Goal: Information Seeking & Learning: Find specific fact

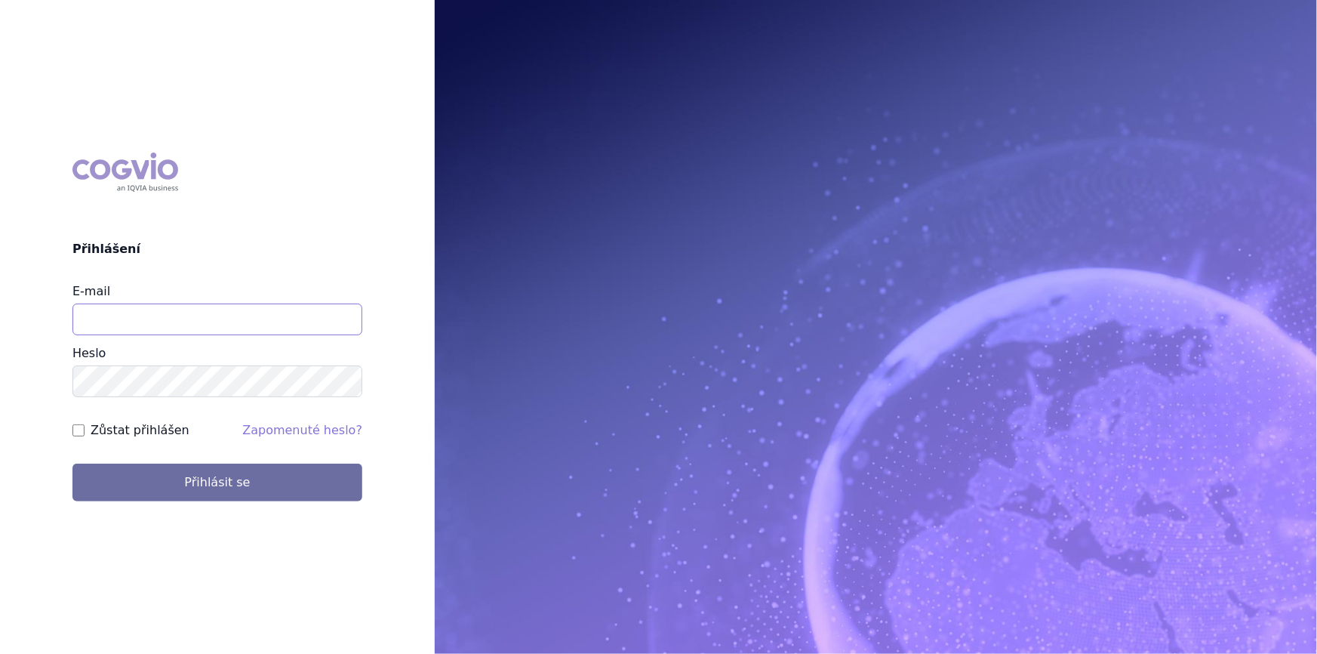
click at [232, 319] on input "E-mail" at bounding box center [217, 319] width 290 height 32
type input "[EMAIL_ADDRESS][DOMAIN_NAME]"
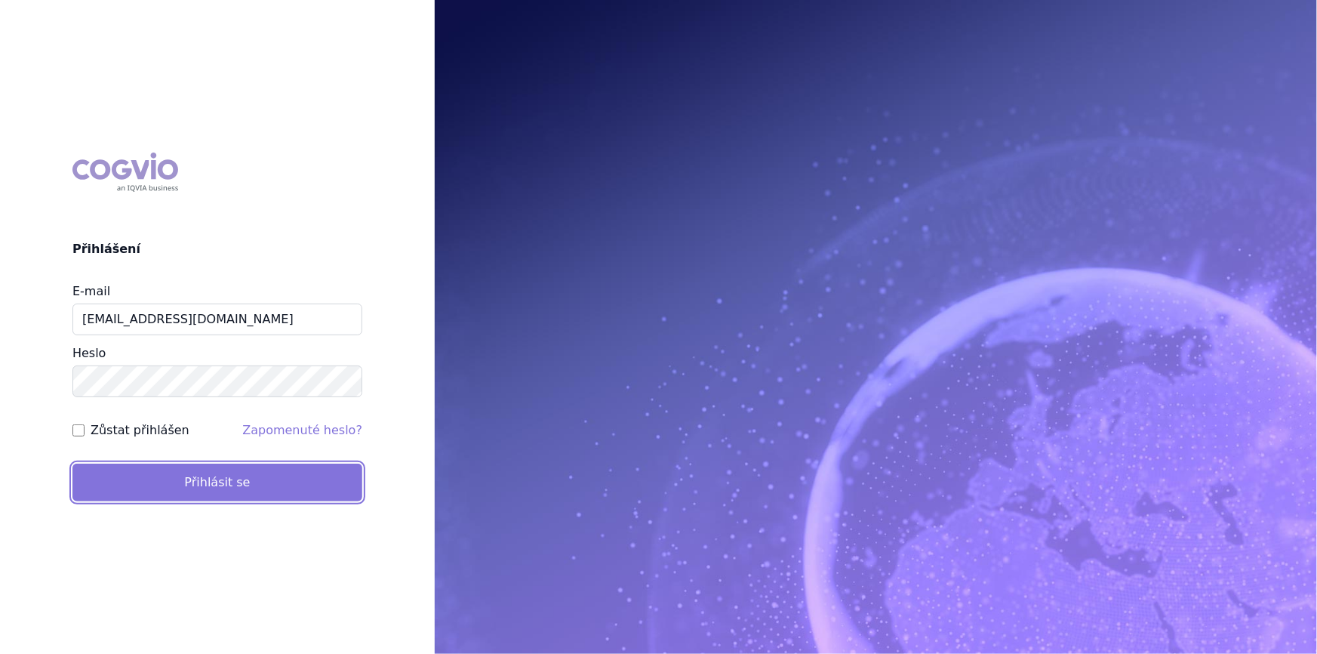
click at [180, 485] on button "Přihlásit se" at bounding box center [217, 482] width 290 height 38
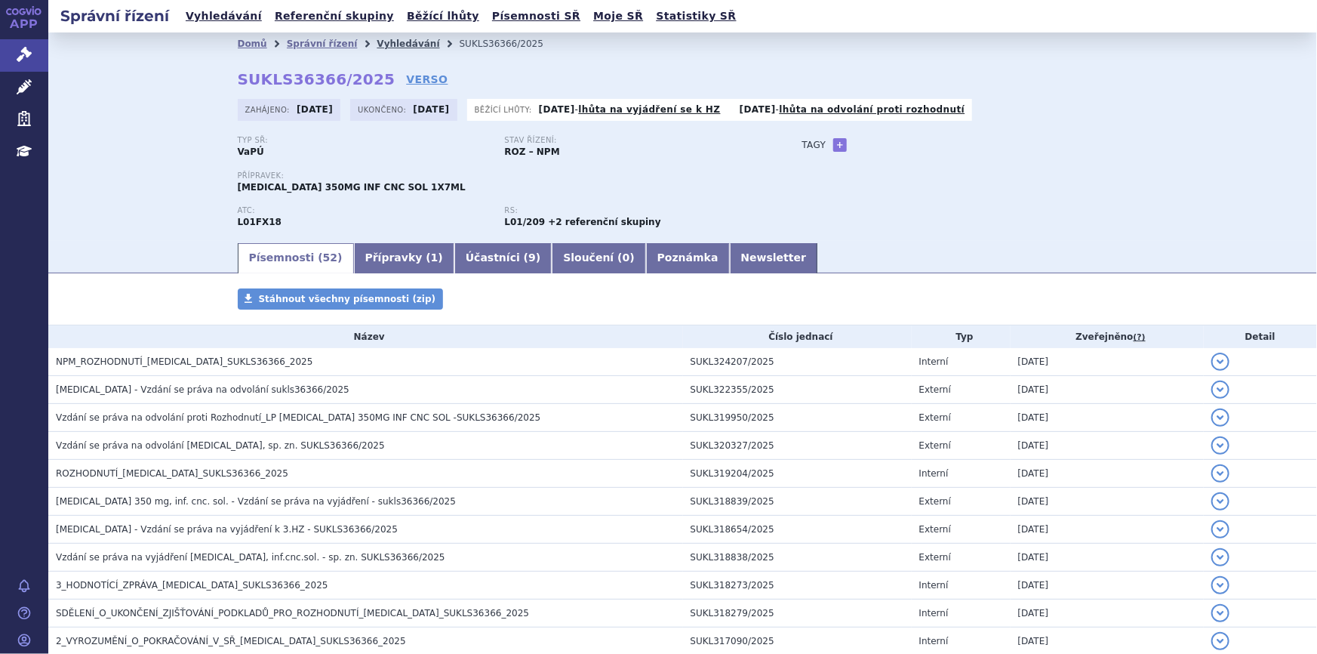
click at [382, 39] on link "Vyhledávání" at bounding box center [408, 43] width 63 height 11
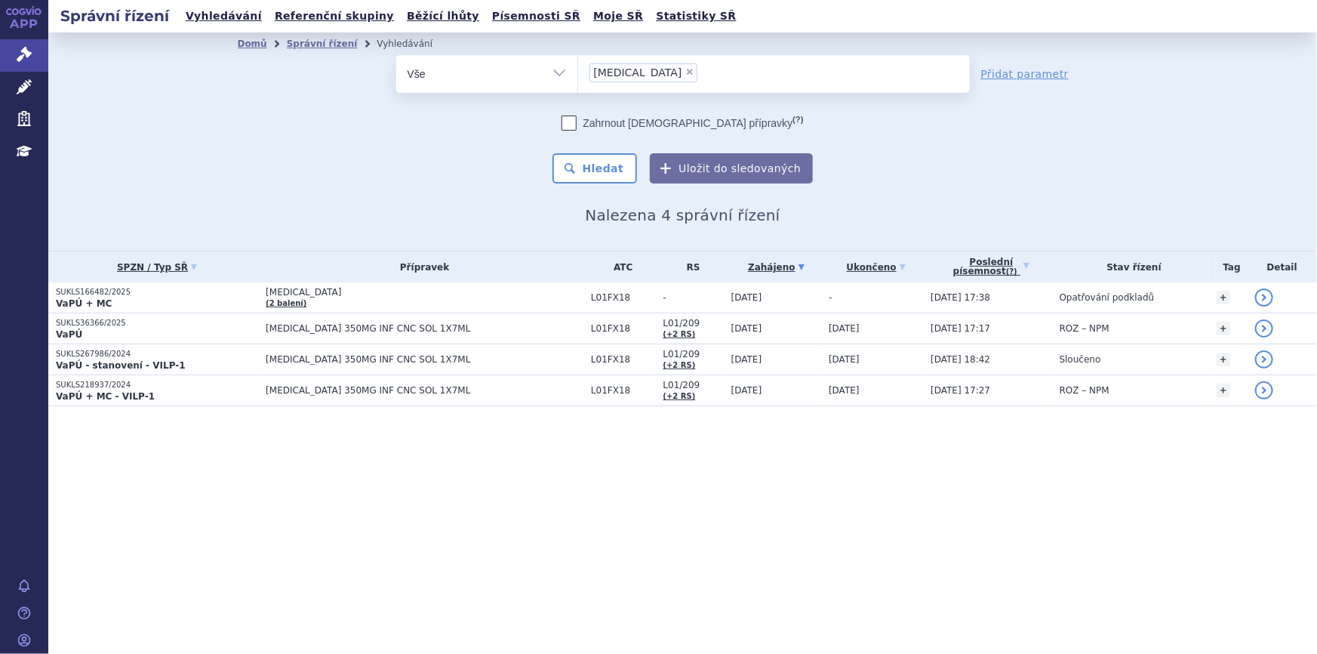
click at [805, 593] on div "Správní řízení Vyhledávání Referenční skupiny Běžící lhůty Písemnosti SŘ Moje S…" at bounding box center [682, 327] width 1269 height 654
click at [685, 74] on span "×" at bounding box center [689, 71] width 9 height 9
click at [578, 74] on select "rybrevant" at bounding box center [577, 73] width 1 height 38
select select
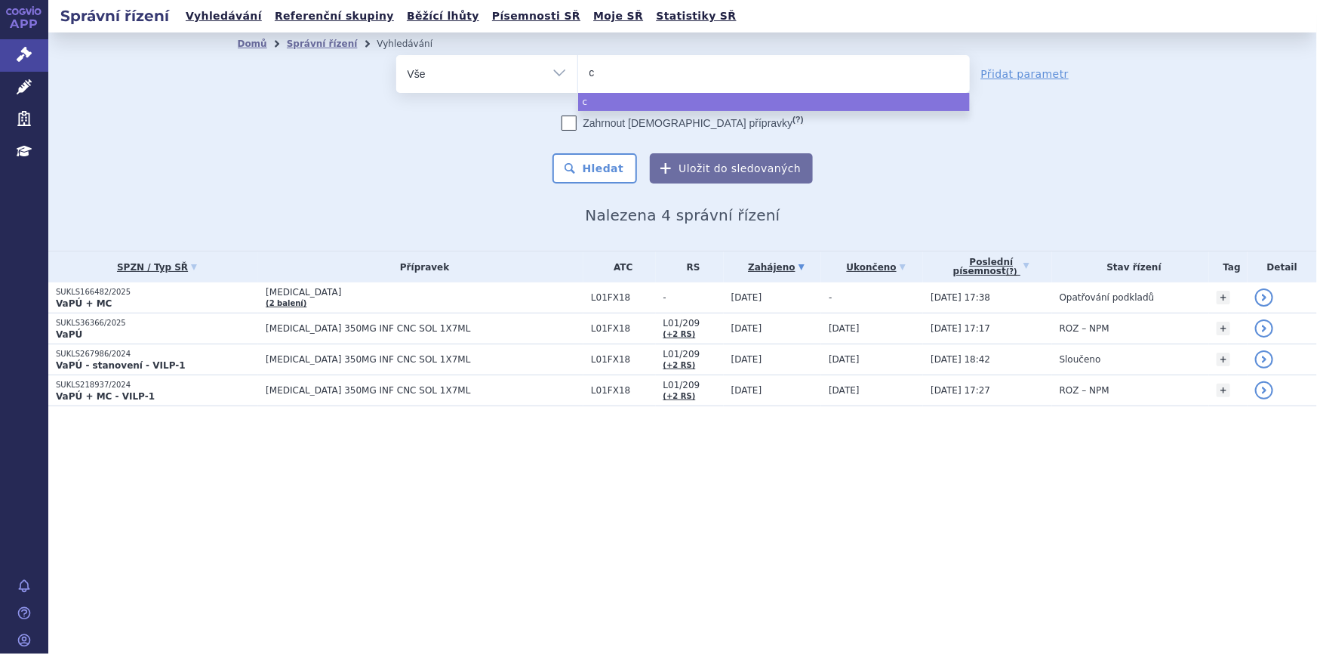
type input "co"
type input "cop"
type input "copa"
type input "copax"
type input "copaxo"
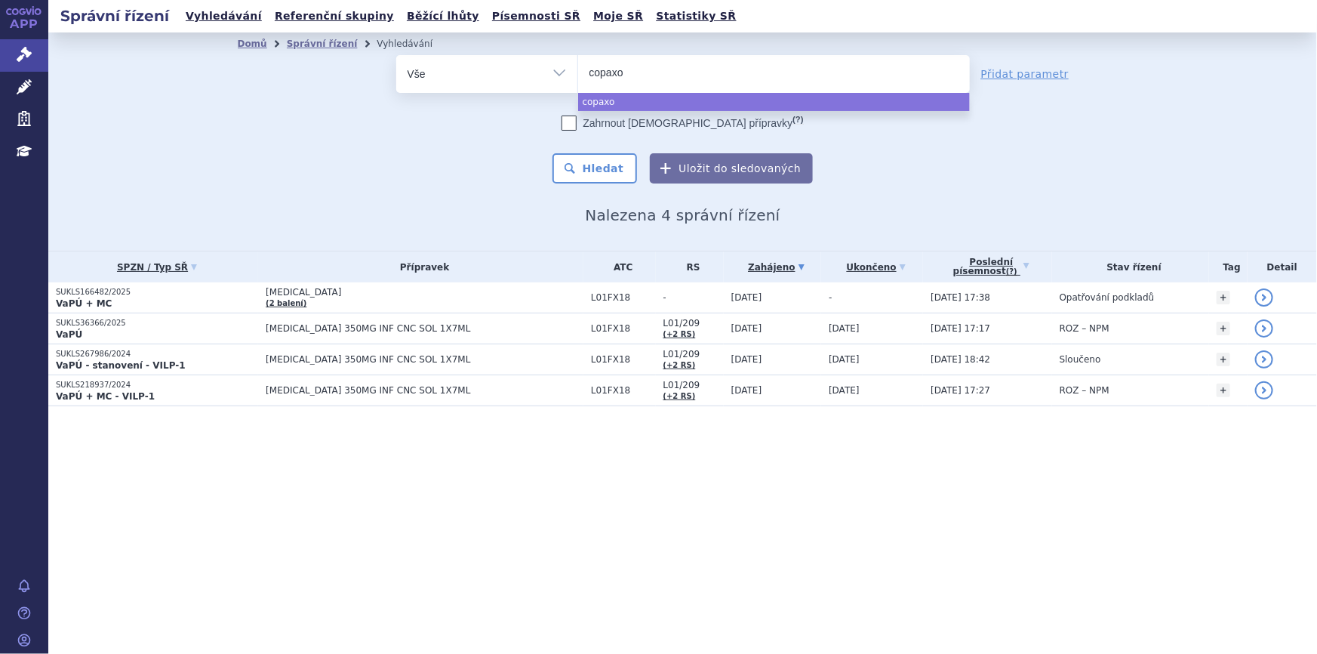
type input "copaxon"
type input "copaxone"
select select "copaxone"
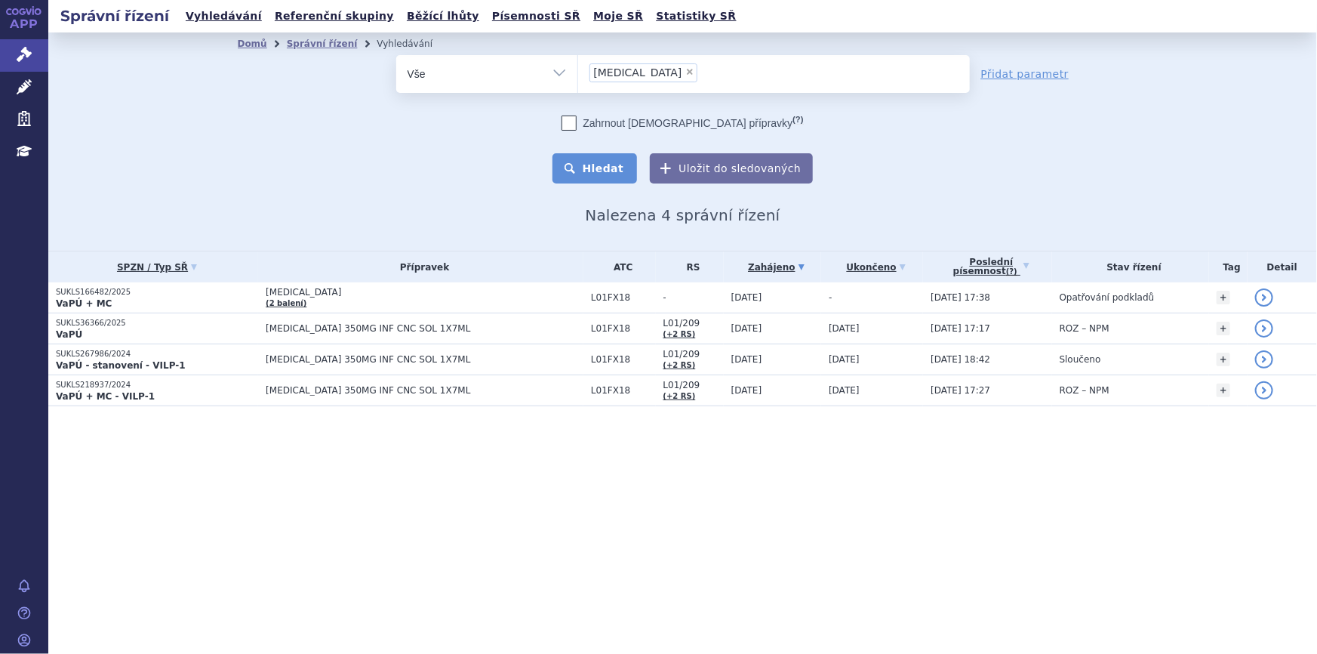
click at [614, 171] on button "Hledat" at bounding box center [595, 168] width 85 height 30
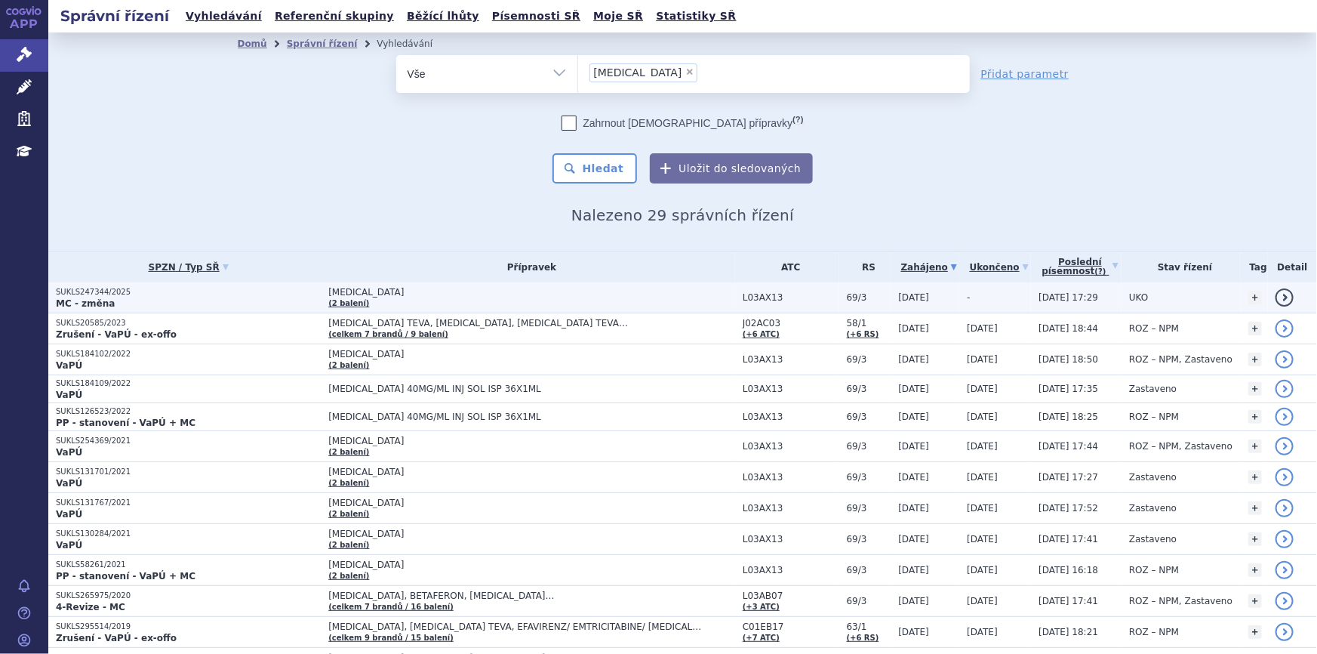
click at [450, 304] on td "COPAXONE (2 balení)" at bounding box center [528, 297] width 414 height 31
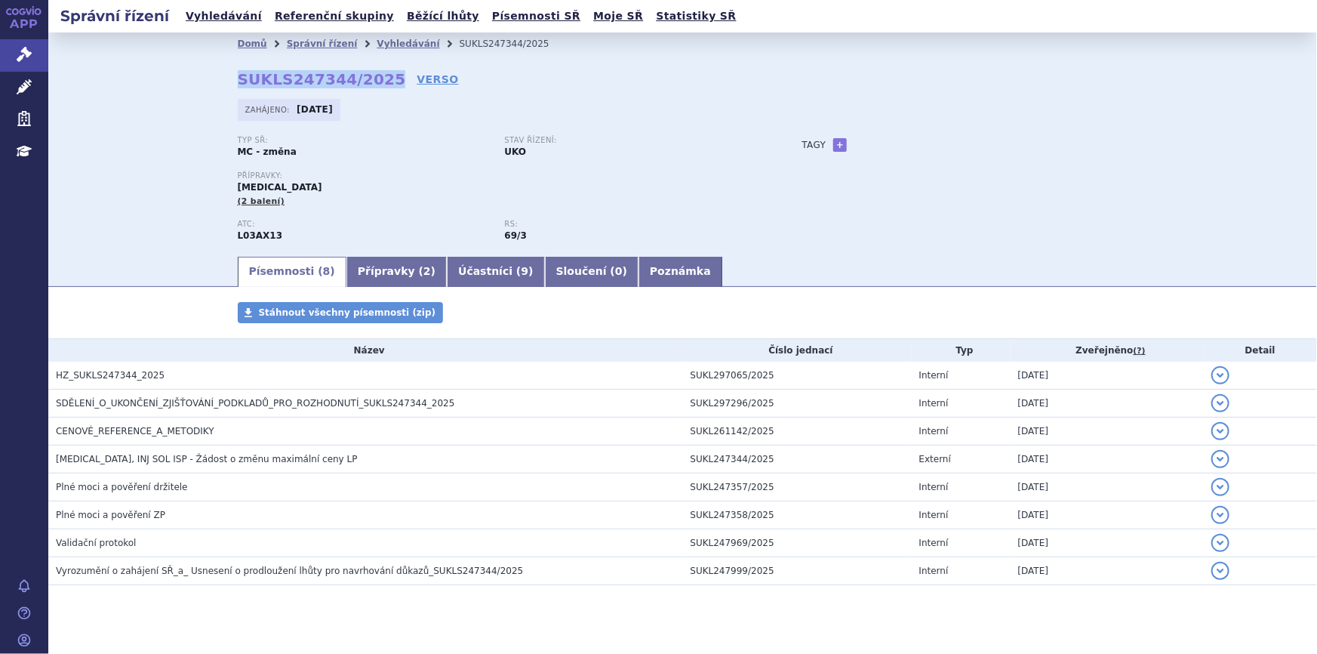
drag, startPoint x: 233, startPoint y: 80, endPoint x: 371, endPoint y: 81, distance: 138.1
click at [371, 81] on strong "SUKLS247344/2025" at bounding box center [322, 79] width 168 height 18
copy strong "SUKLS247344/2025"
drag, startPoint x: 900, startPoint y: 229, endPoint x: 1308, endPoint y: 195, distance: 409.9
click at [901, 229] on div "Typ SŘ: MC - změna Stav řízení: UKO Přípravky: COPAXONE (2 balení) ATC: L03AX13…" at bounding box center [683, 195] width 891 height 119
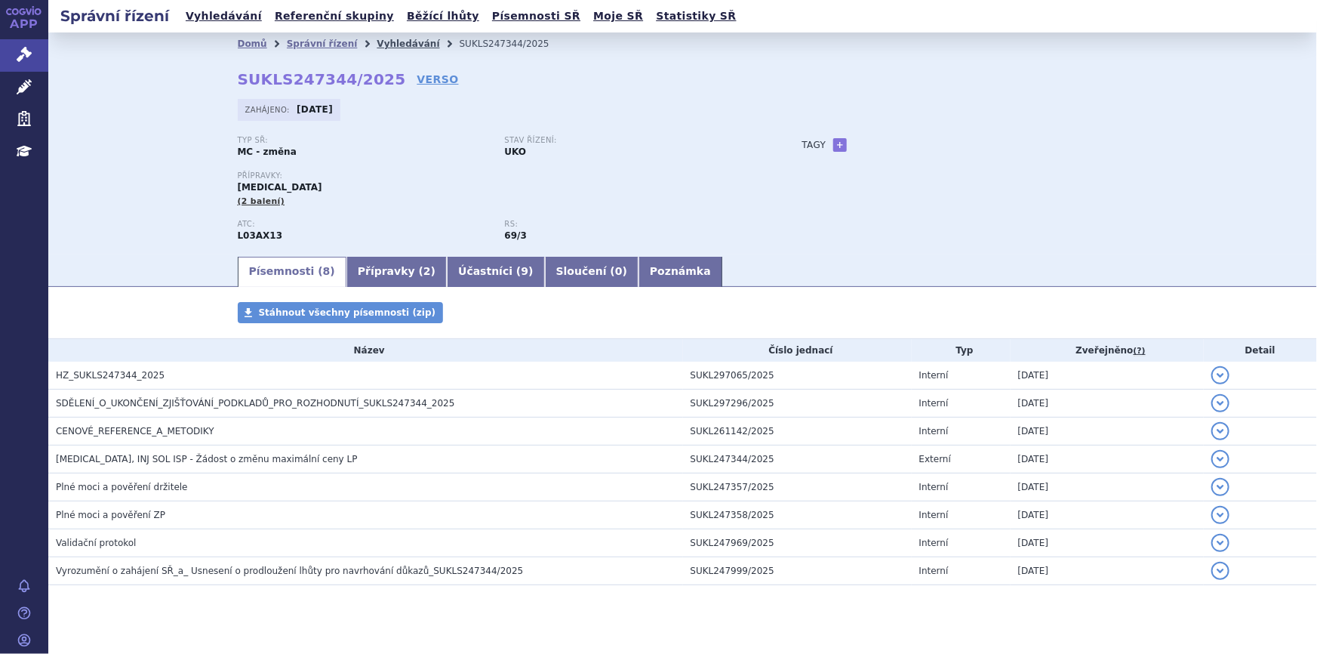
click at [377, 42] on link "Vyhledávání" at bounding box center [408, 43] width 63 height 11
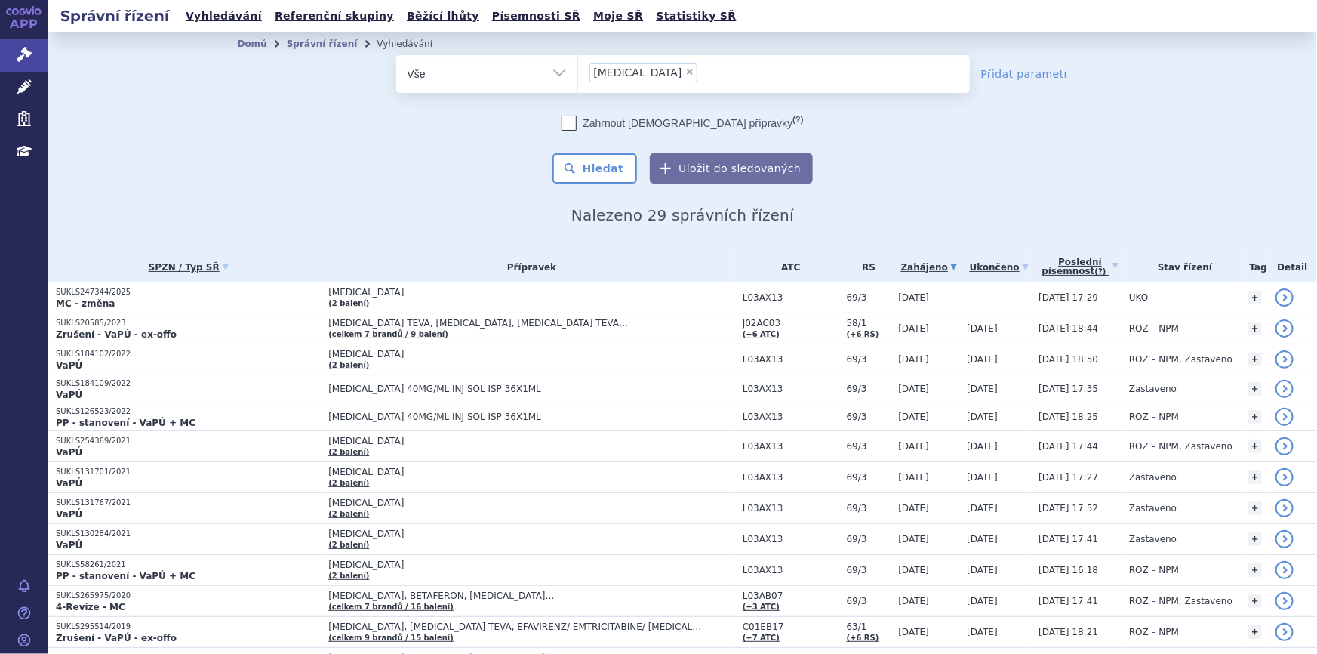
click at [685, 70] on span "×" at bounding box center [689, 71] width 9 height 9
click at [578, 70] on select "copaxone" at bounding box center [577, 73] width 1 height 38
select select
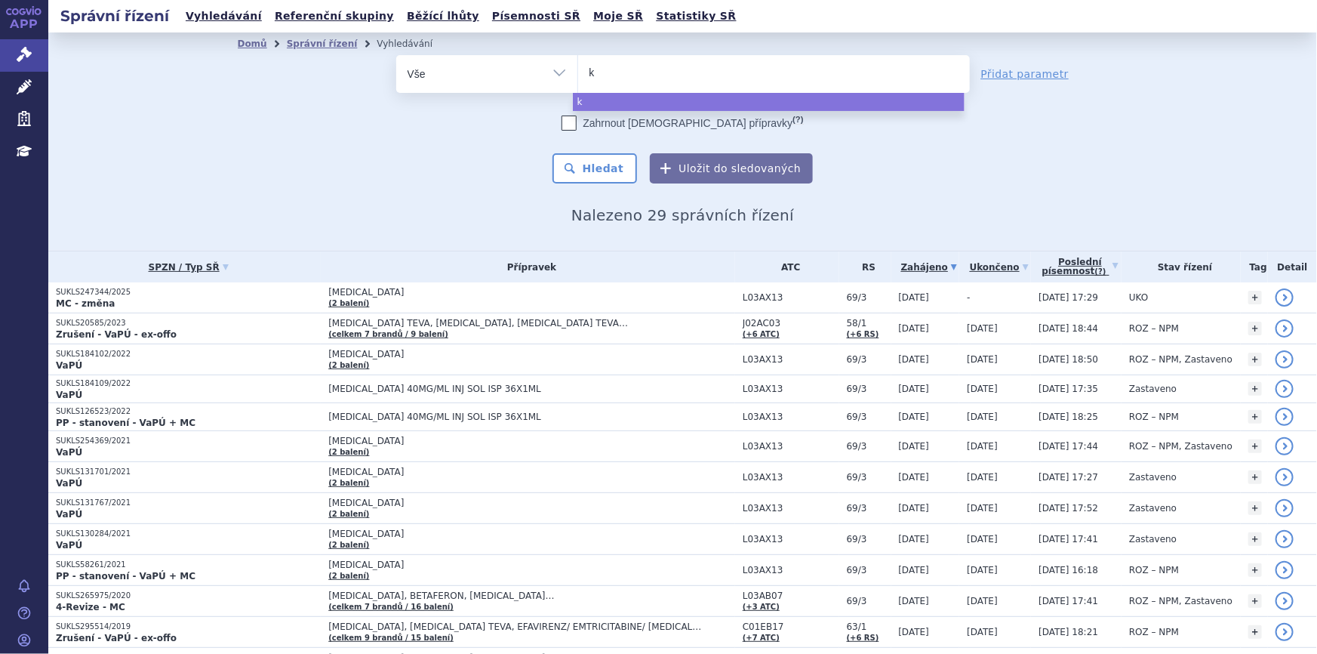
type input "ke"
type input "keytr"
type input "keytrud"
type input "keytruda"
select select "keytruda"
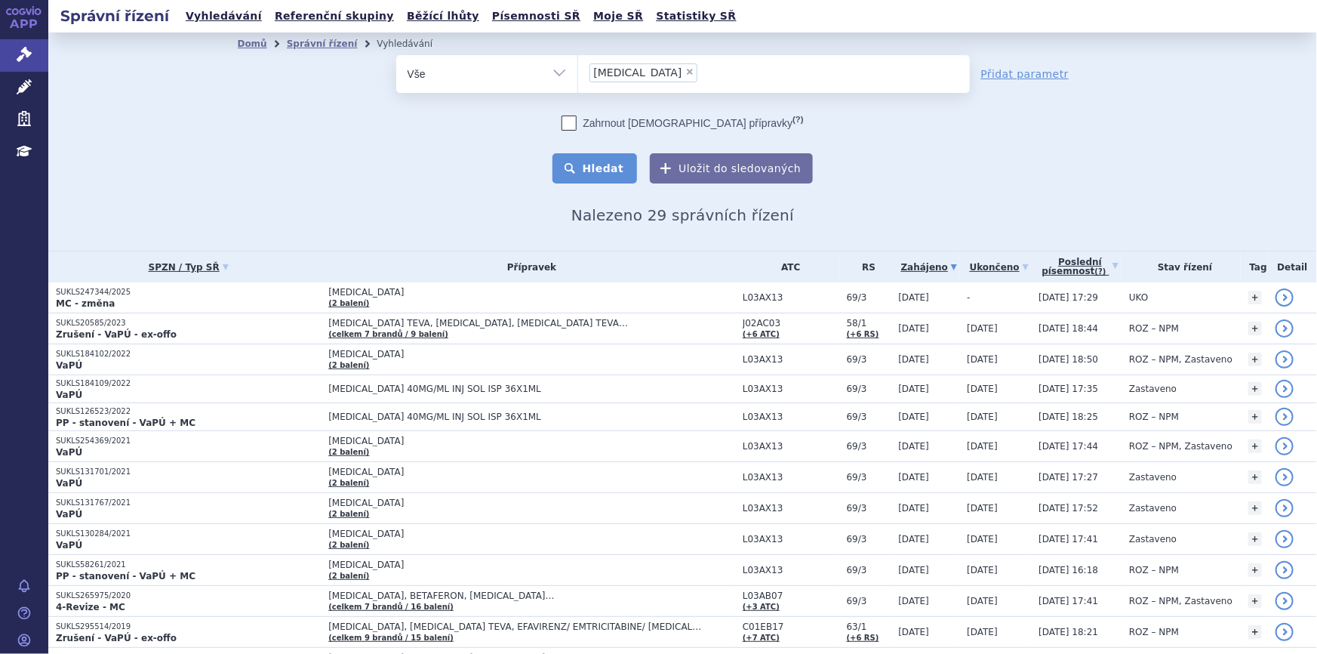
click at [578, 169] on button "Hledat" at bounding box center [595, 168] width 85 height 30
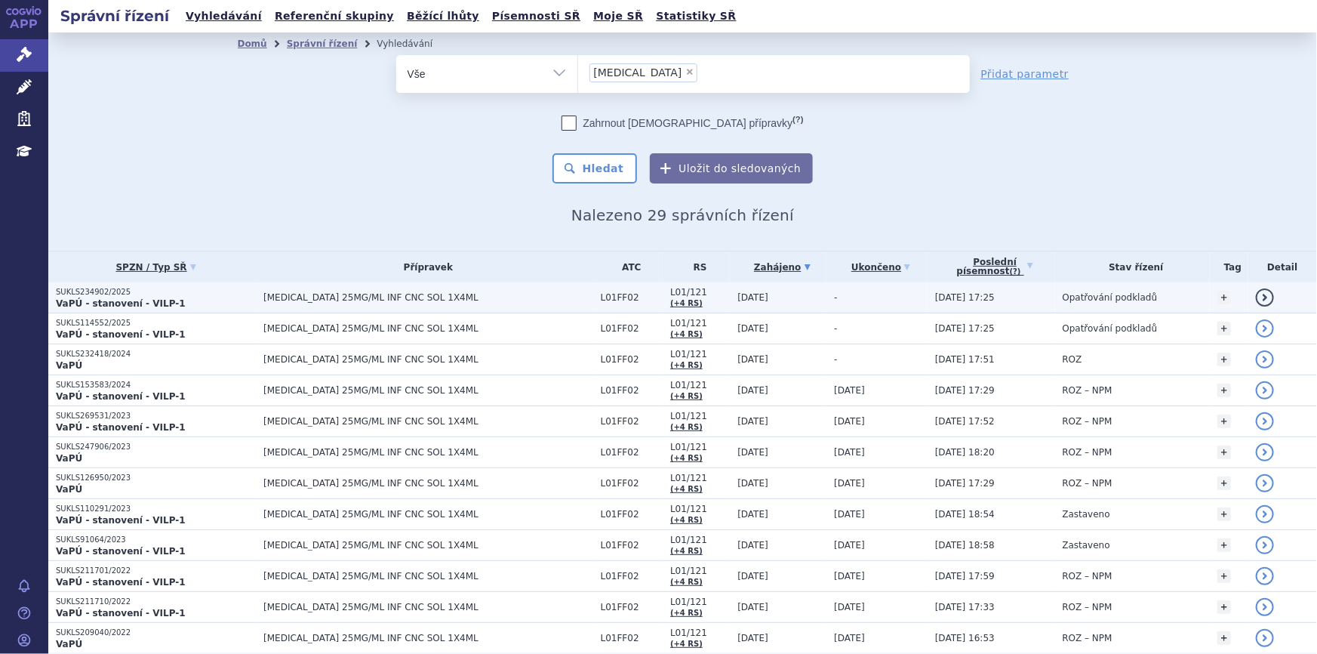
click at [460, 290] on td "[MEDICAL_DATA] 25MG/ML INF CNC SOL 1X4ML" at bounding box center [424, 297] width 337 height 31
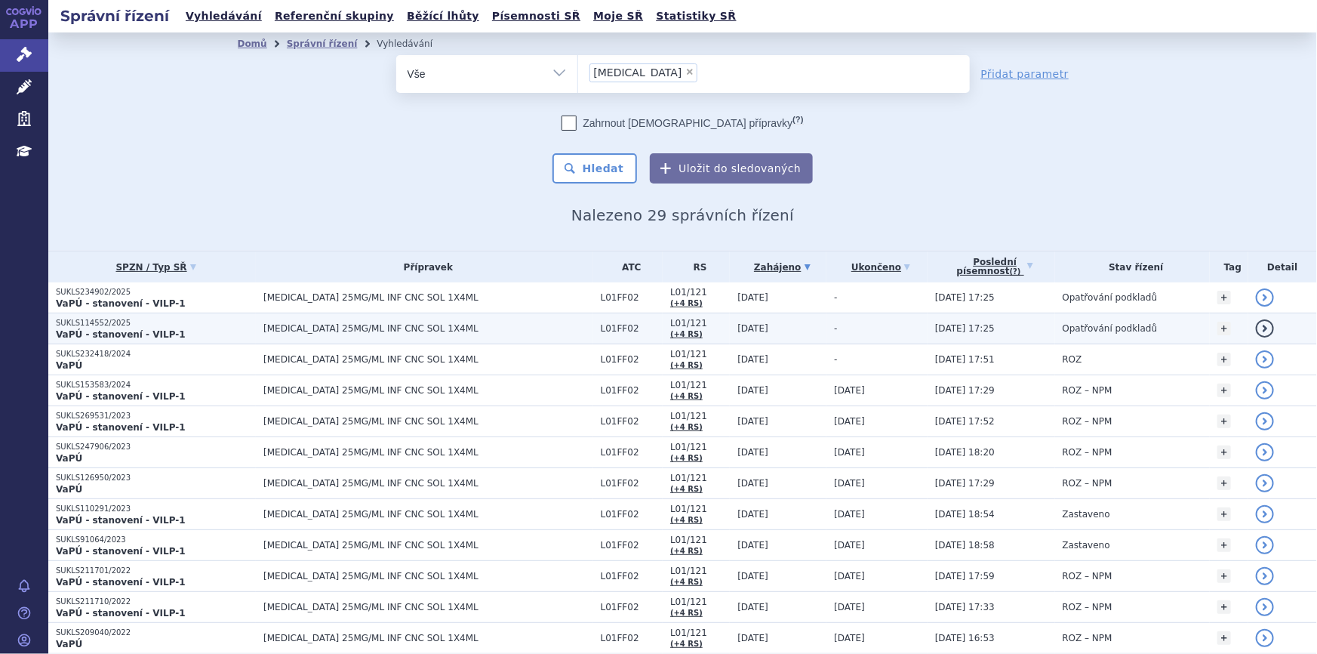
click at [452, 325] on span "[MEDICAL_DATA] 25MG/ML INF CNC SOL 1X4ML" at bounding box center [428, 328] width 330 height 11
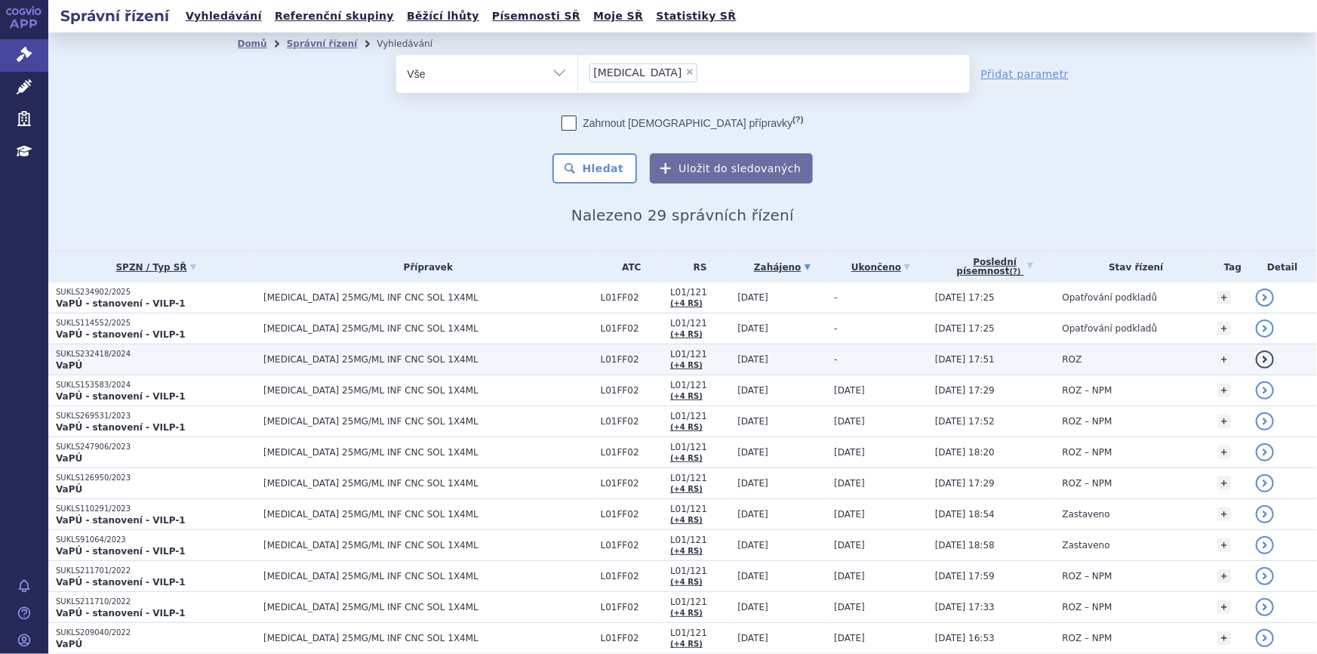
click at [451, 354] on span "[MEDICAL_DATA] 25MG/ML INF CNC SOL 1X4ML" at bounding box center [428, 359] width 330 height 11
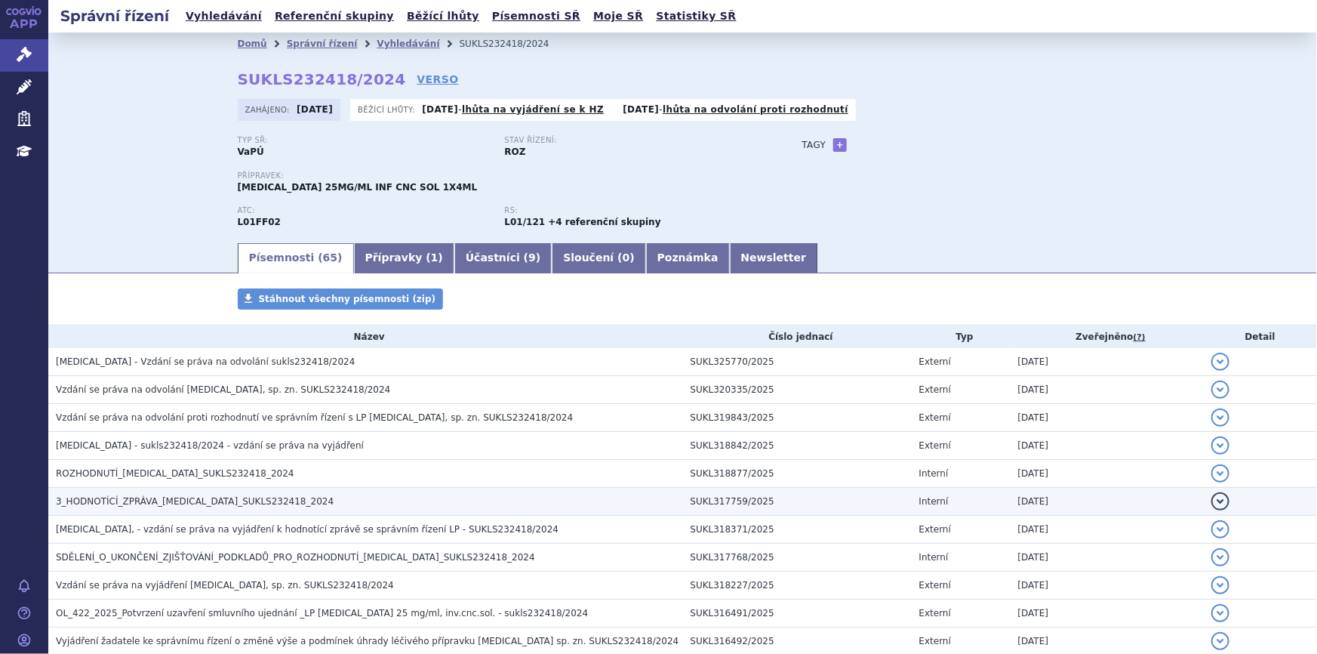
click at [233, 498] on span "3_HODNOTÍCÍ_ZPRÁVA_[MEDICAL_DATA]_SUKLS232418_2024" at bounding box center [195, 501] width 278 height 11
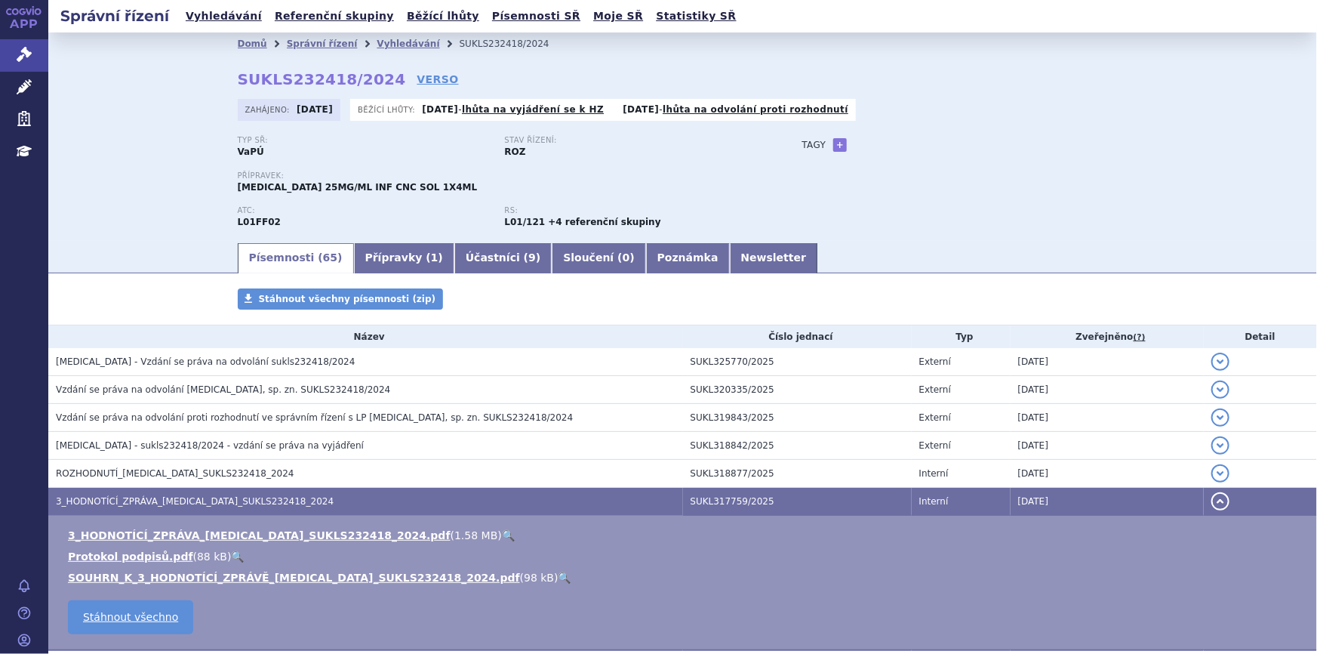
click at [502, 534] on link "🔍" at bounding box center [508, 535] width 13 height 12
click at [932, 211] on div "Typ SŘ: VaPÚ Stav řízení: ROZ Přípravek: KEYTRUDA 25MG/ML INF CNC SOL 1X4ML ATC…" at bounding box center [683, 188] width 891 height 105
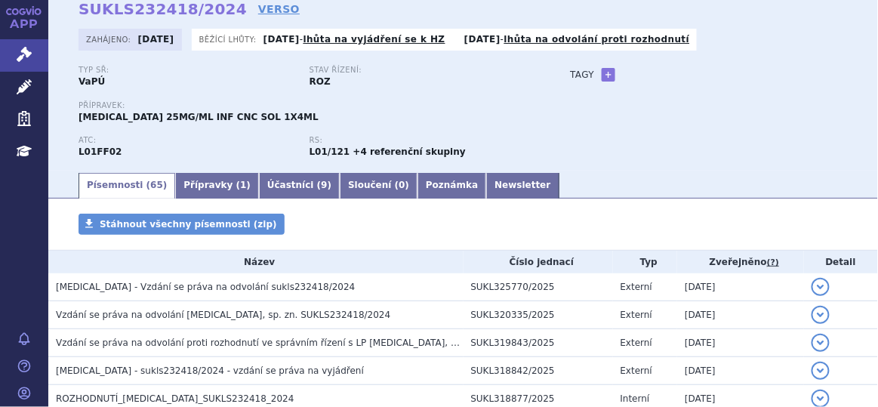
scroll to position [63, 0]
